Goal: Information Seeking & Learning: Find specific fact

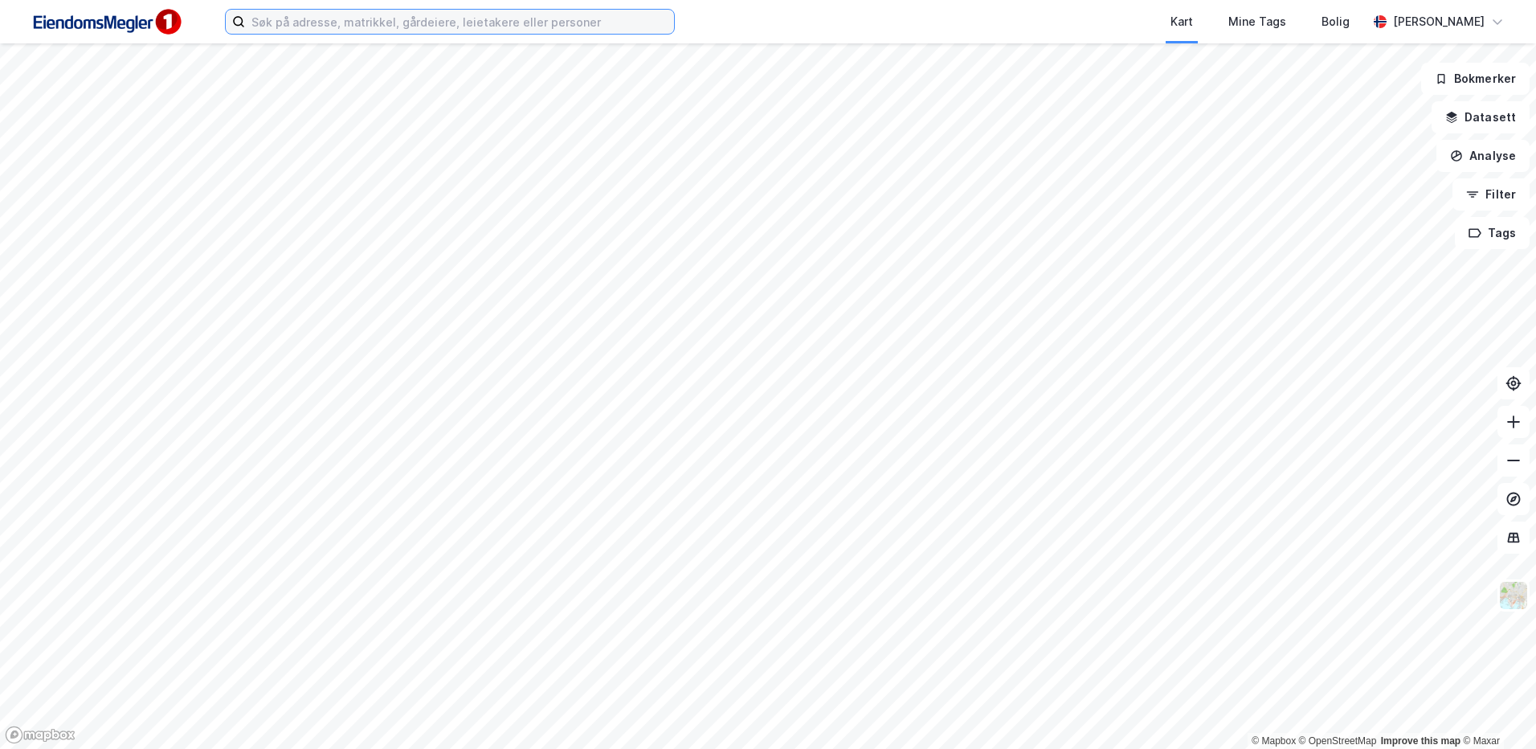
click at [350, 11] on input at bounding box center [459, 22] width 429 height 24
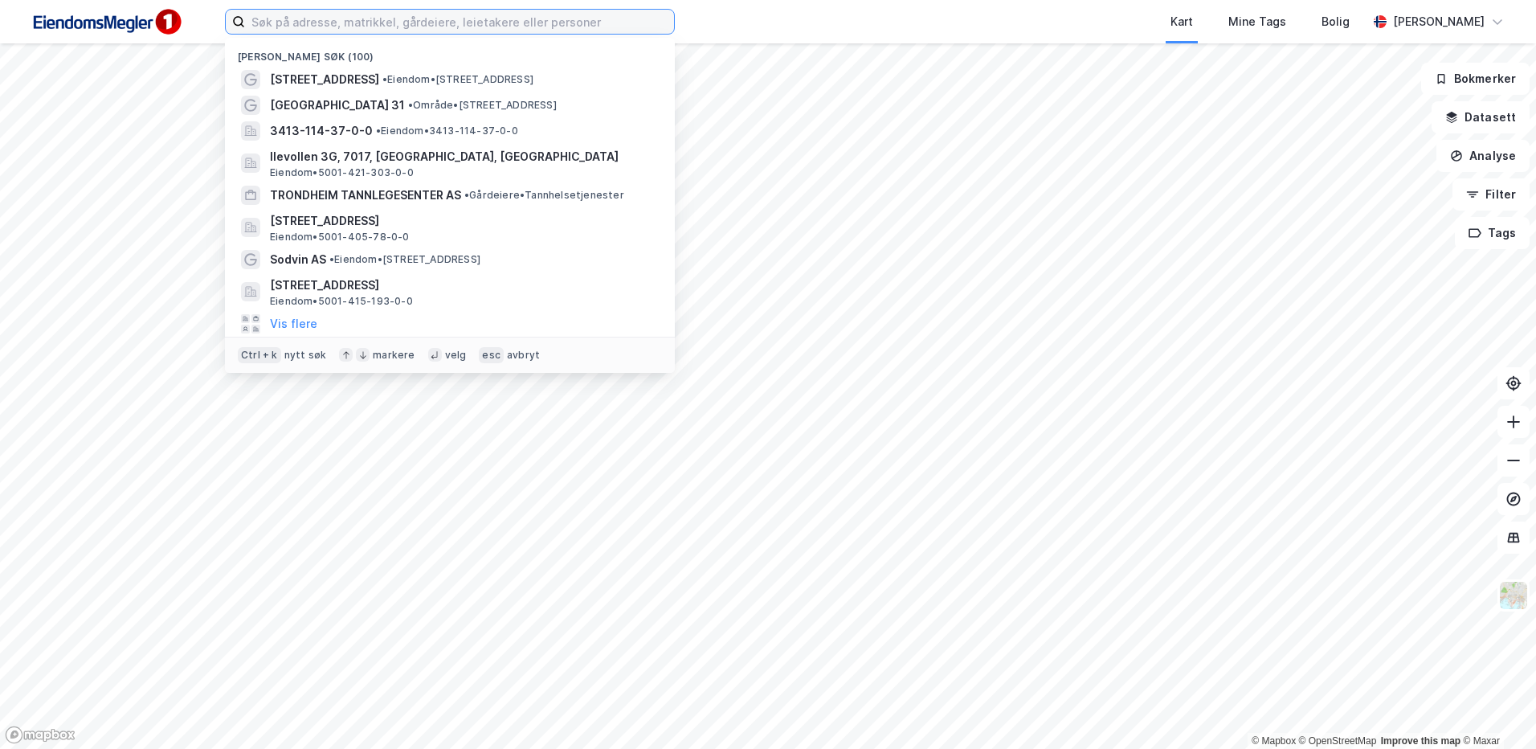
paste input "[STREET_ADDRESS]"
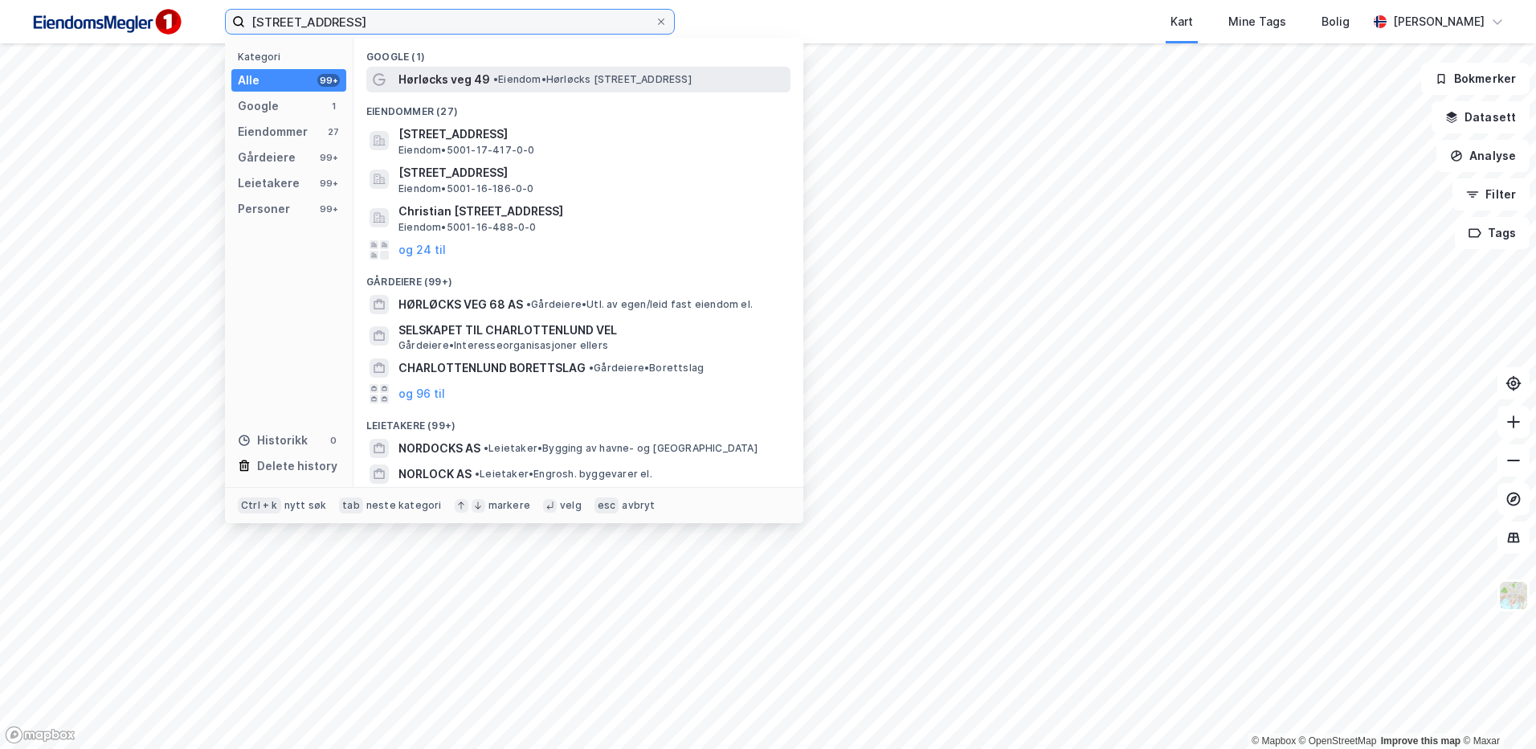
type input "[STREET_ADDRESS]"
click at [516, 85] on span "• Eiendom • [STREET_ADDRESS][PERSON_NAME]" at bounding box center [592, 79] width 198 height 13
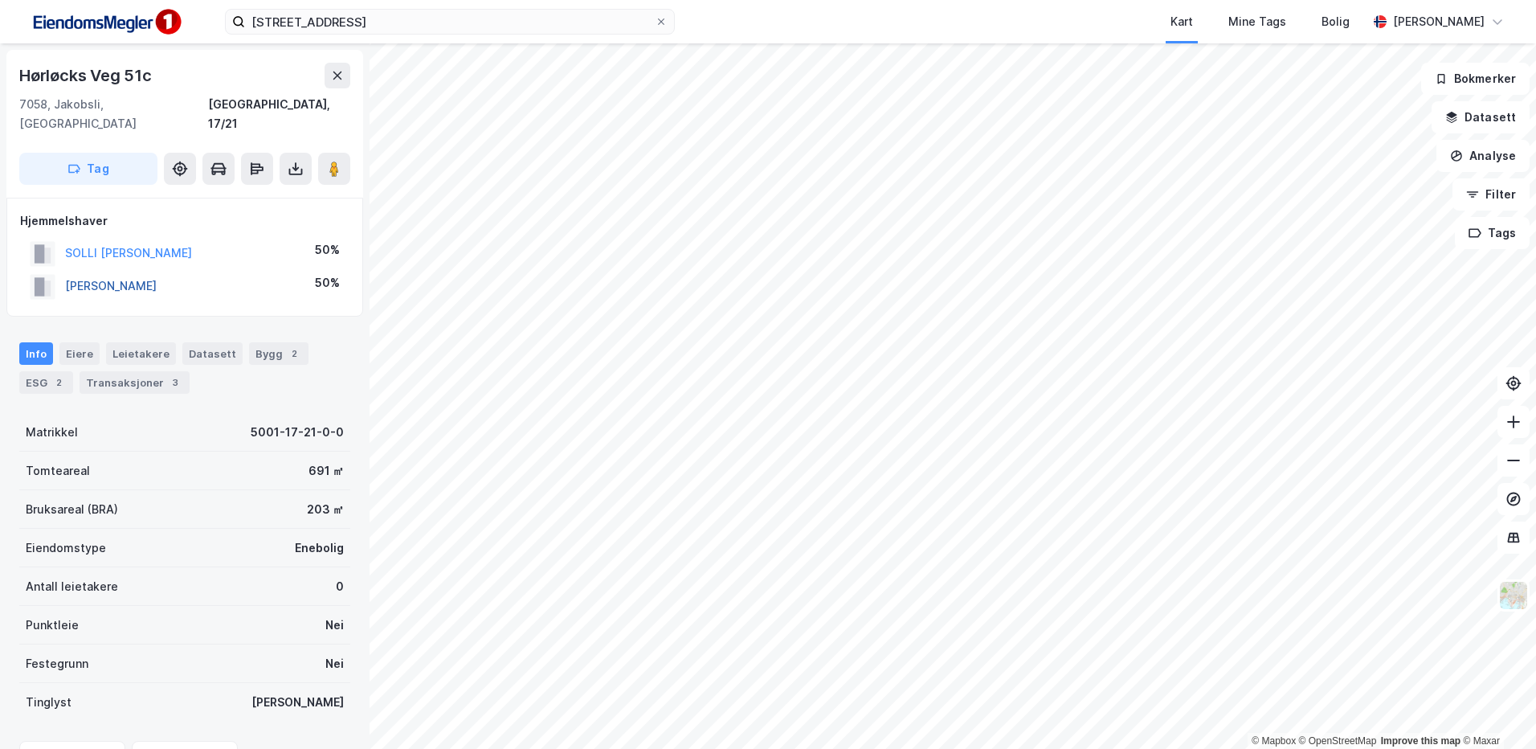
drag, startPoint x: 204, startPoint y: 274, endPoint x: 66, endPoint y: 270, distance: 138.2
click at [66, 270] on div "[PERSON_NAME] 50%" at bounding box center [184, 286] width 329 height 33
copy button "[PERSON_NAME]"
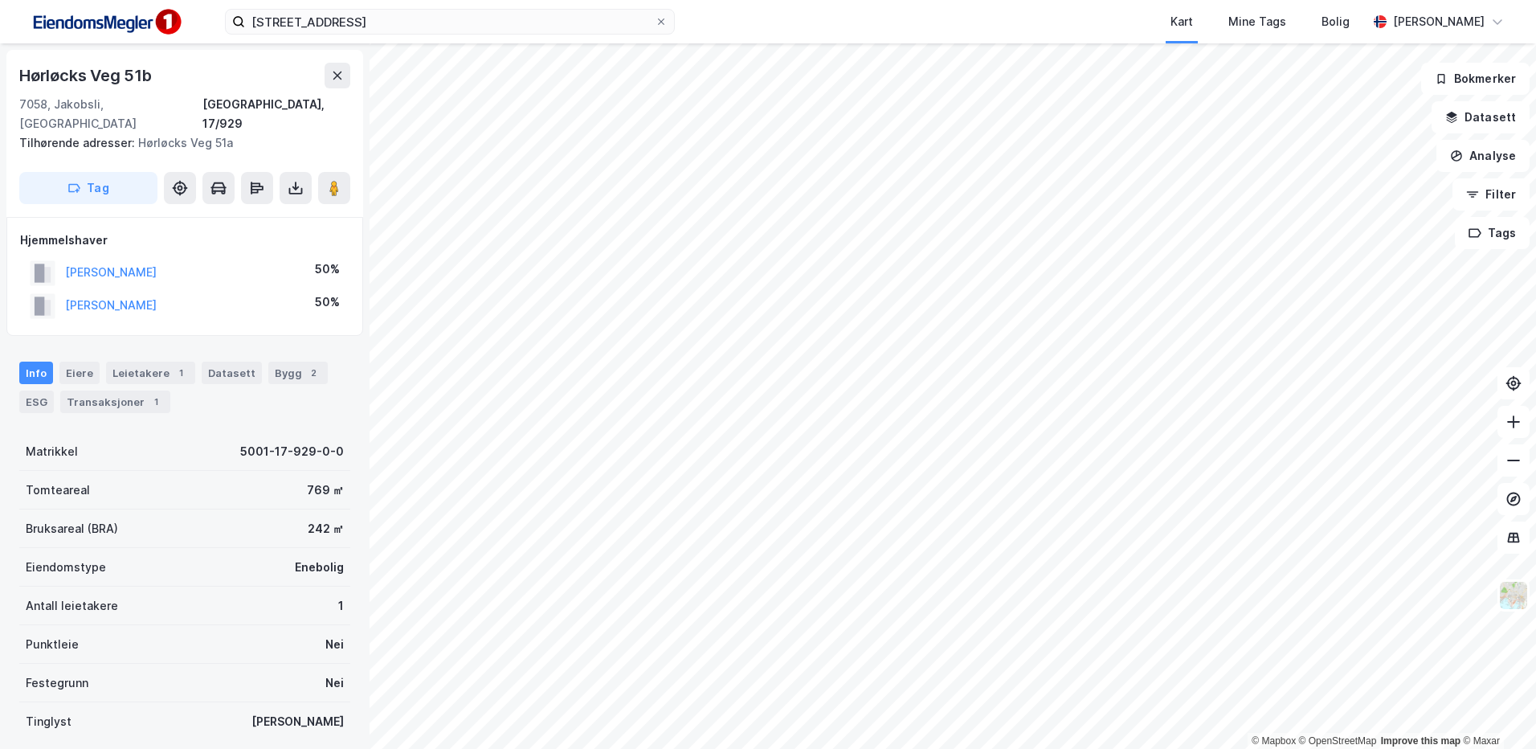
drag, startPoint x: 201, startPoint y: 286, endPoint x: 62, endPoint y: 288, distance: 139.0
click at [62, 289] on div "[PERSON_NAME] 50%" at bounding box center [184, 305] width 329 height 33
copy button "[PERSON_NAME]"
